Goal: Task Accomplishment & Management: Manage account settings

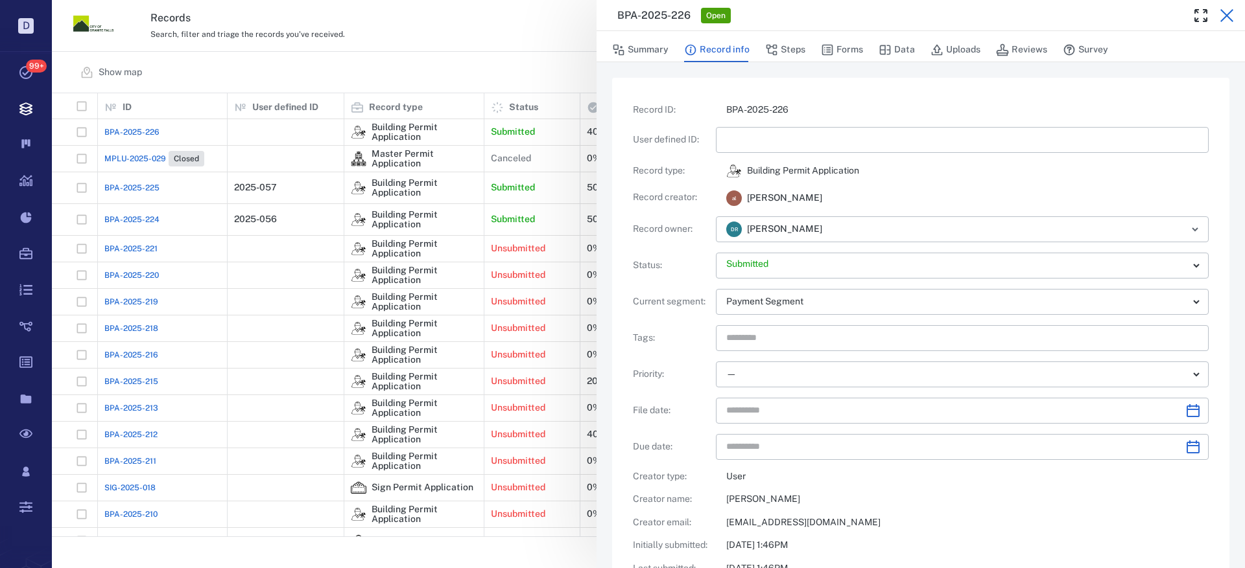
click at [1228, 12] on icon "button" at bounding box center [1227, 16] width 16 height 16
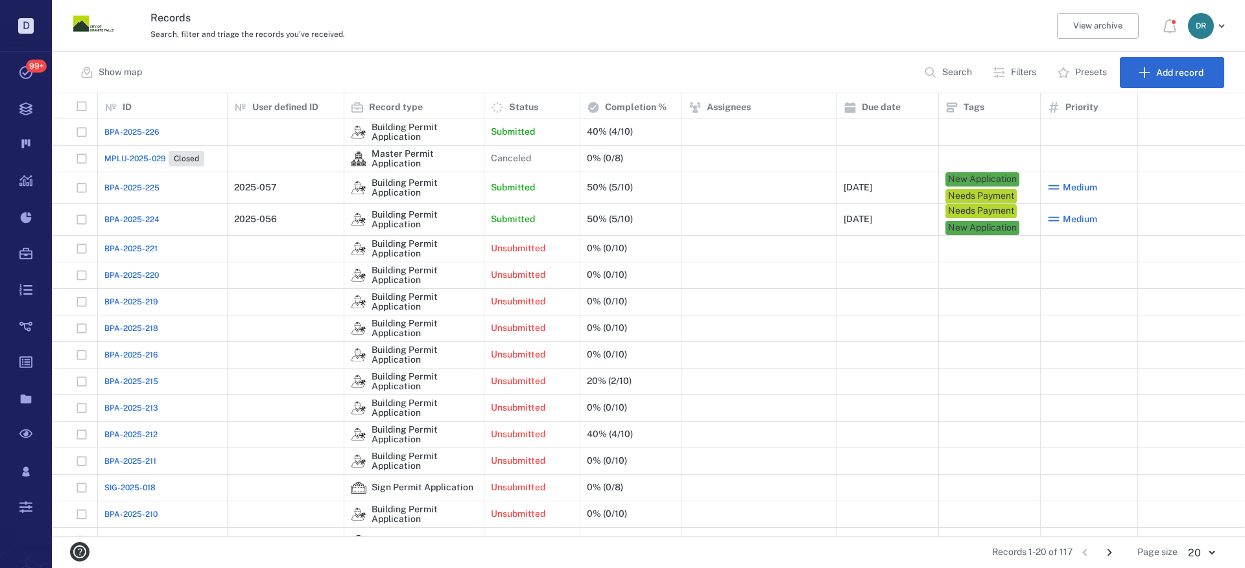
click at [110, 160] on span "MPLU-2025-029" at bounding box center [135, 159] width 62 height 12
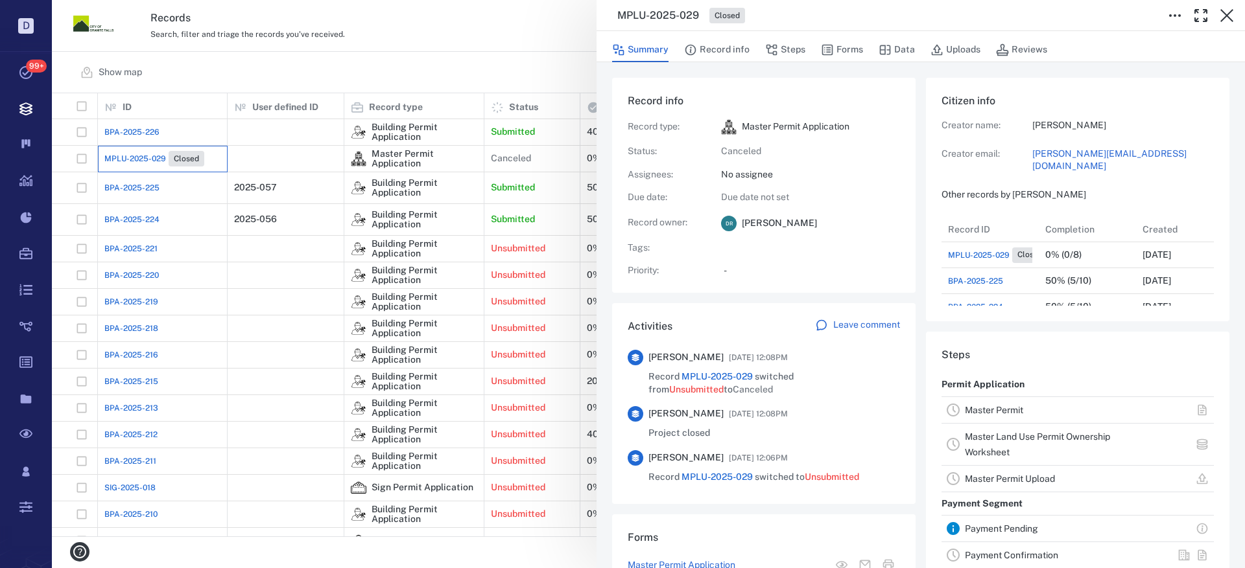
scroll to position [156, 248]
click at [1224, 10] on icon "button" at bounding box center [1227, 16] width 16 height 16
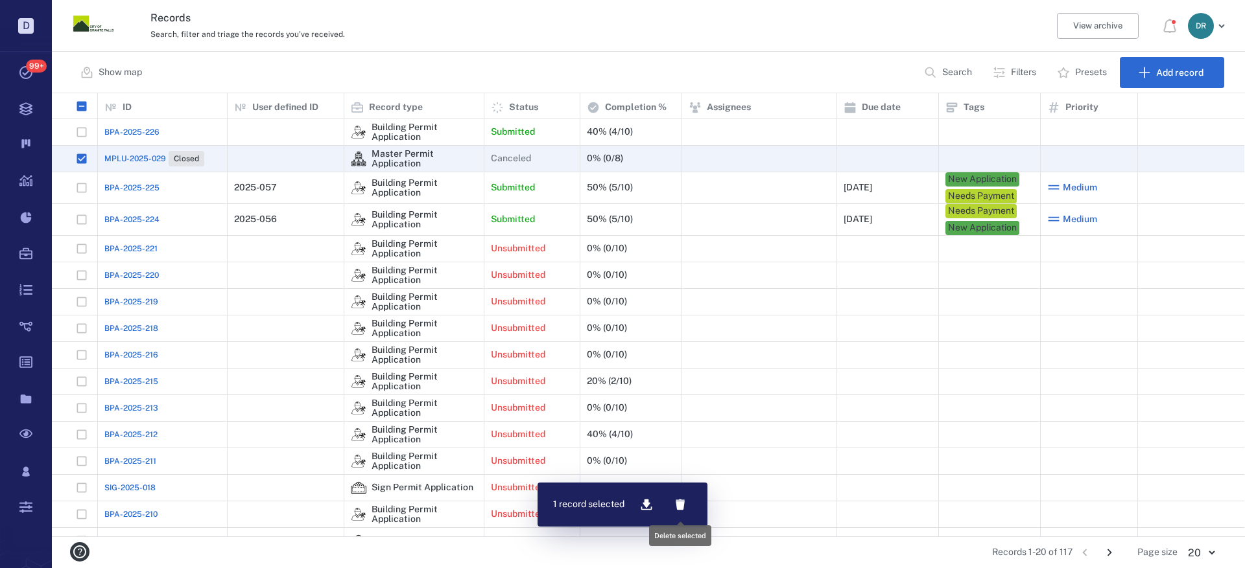
click at [681, 504] on icon "button" at bounding box center [679, 505] width 9 height 11
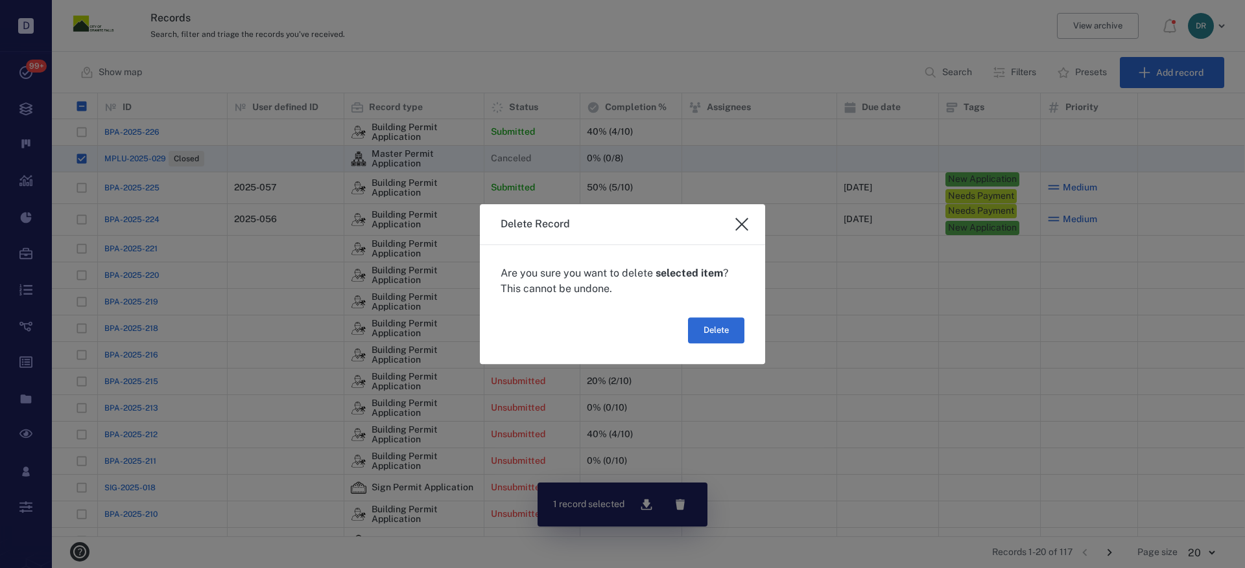
drag, startPoint x: 704, startPoint y: 332, endPoint x: 434, endPoint y: 432, distance: 287.5
click at [704, 332] on button "Delete" at bounding box center [716, 331] width 56 height 26
